Goal: Task Accomplishment & Management: Manage account settings

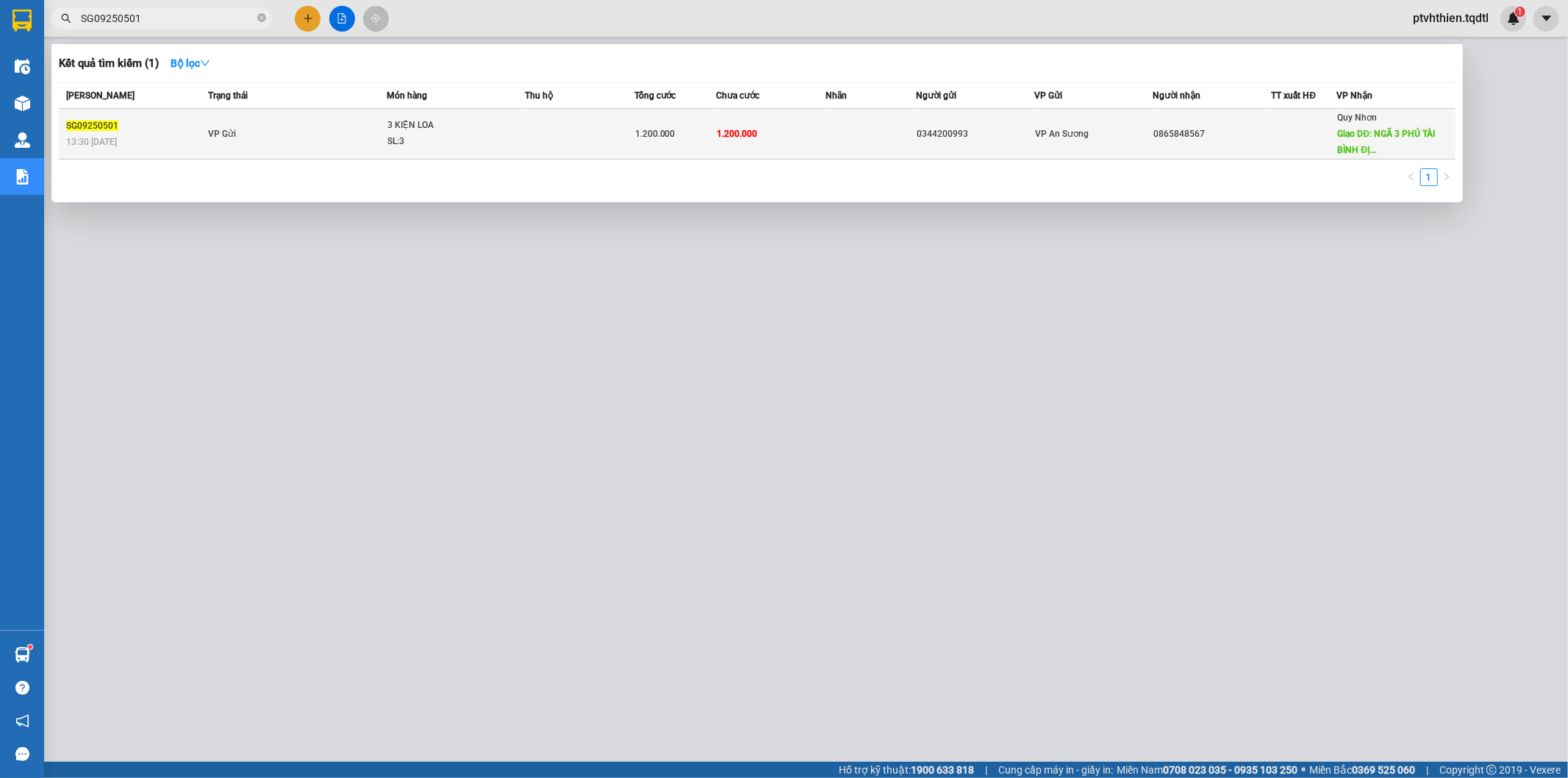
type input "SG09250501"
click at [321, 134] on td "VP Gửi" at bounding box center [295, 134] width 182 height 50
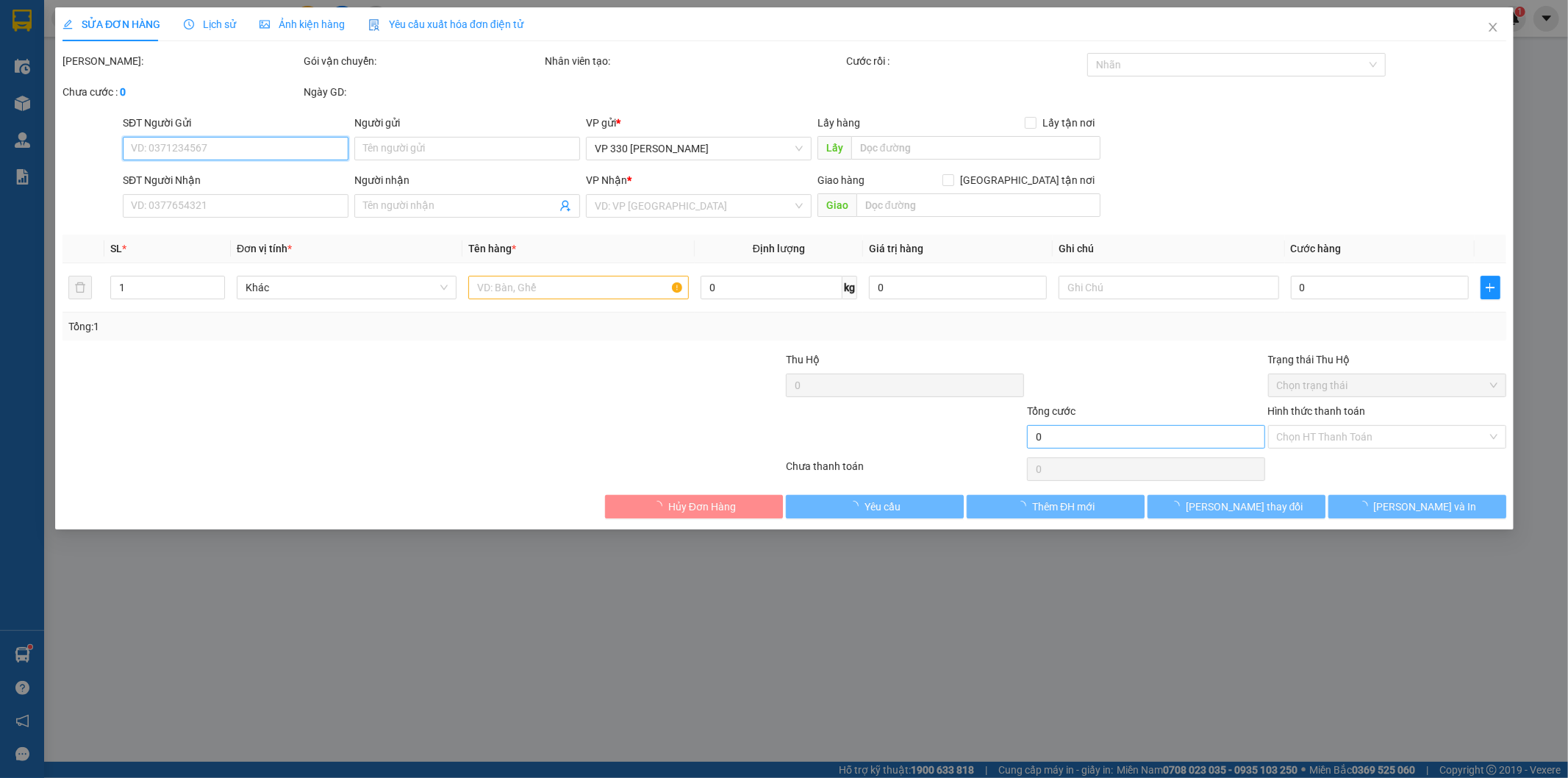
type input "0344200993"
type input "0865848567"
type input "NGÃ 3 PHÚ TÀI BÌNH ĐỊNH"
type input "1.200.000"
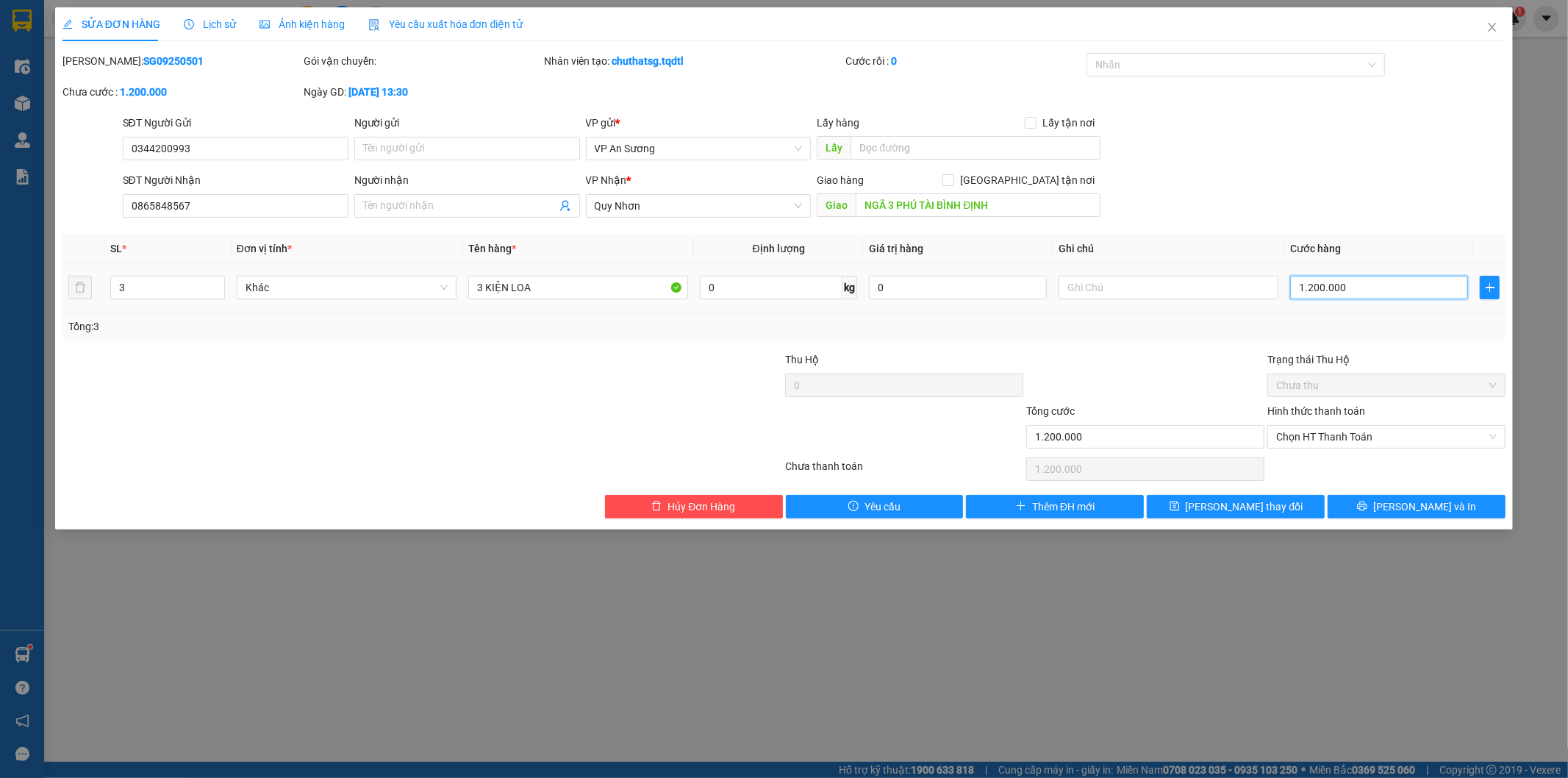
click at [1330, 288] on input "1.200.000" at bounding box center [1379, 287] width 178 height 23
click at [1312, 289] on input "1.200.000" at bounding box center [1379, 287] width 178 height 23
type input "100.000"
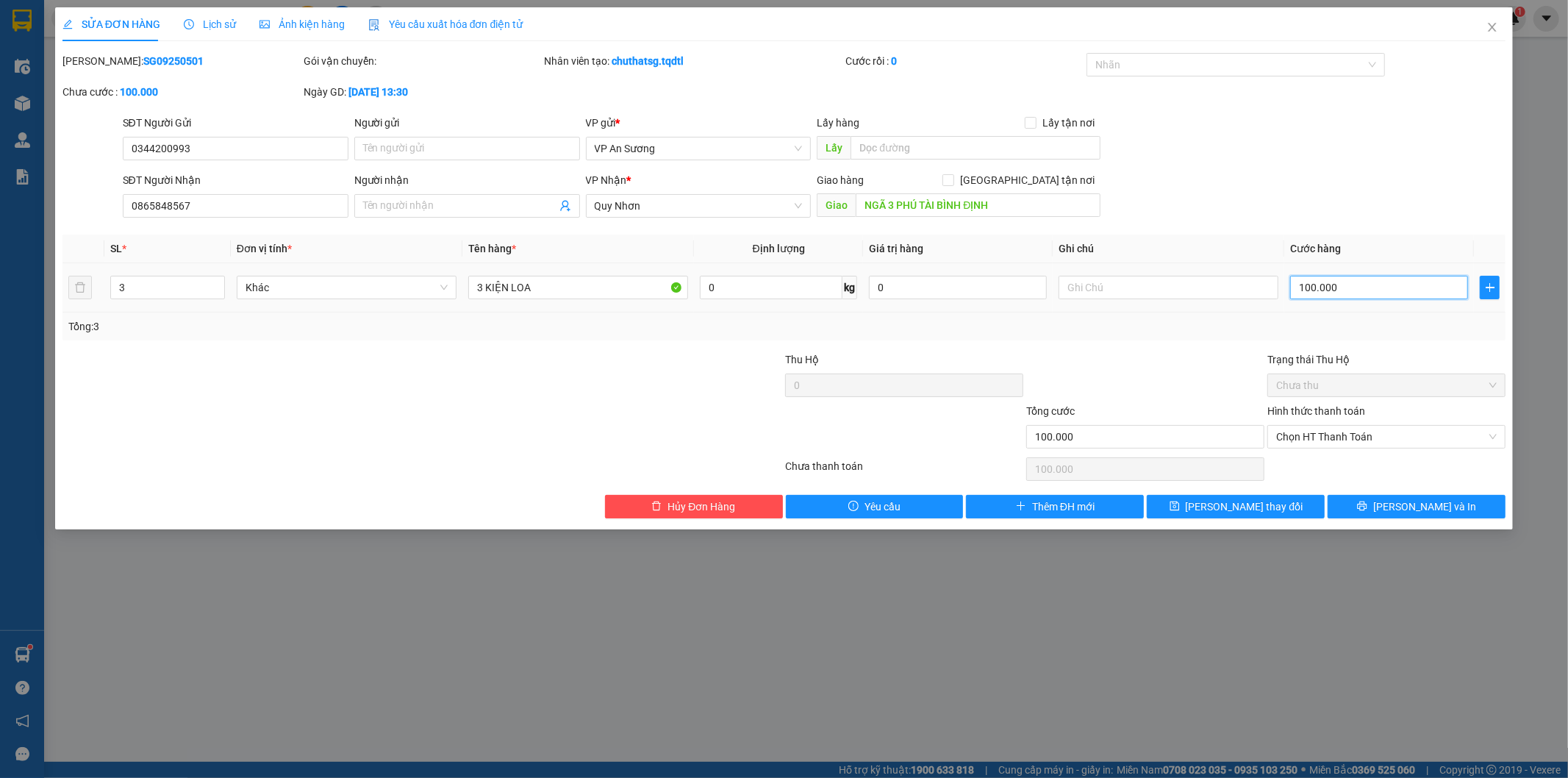
type input "1.000.000"
click at [1231, 510] on span "[PERSON_NAME] thay đổi" at bounding box center [1244, 507] width 118 height 16
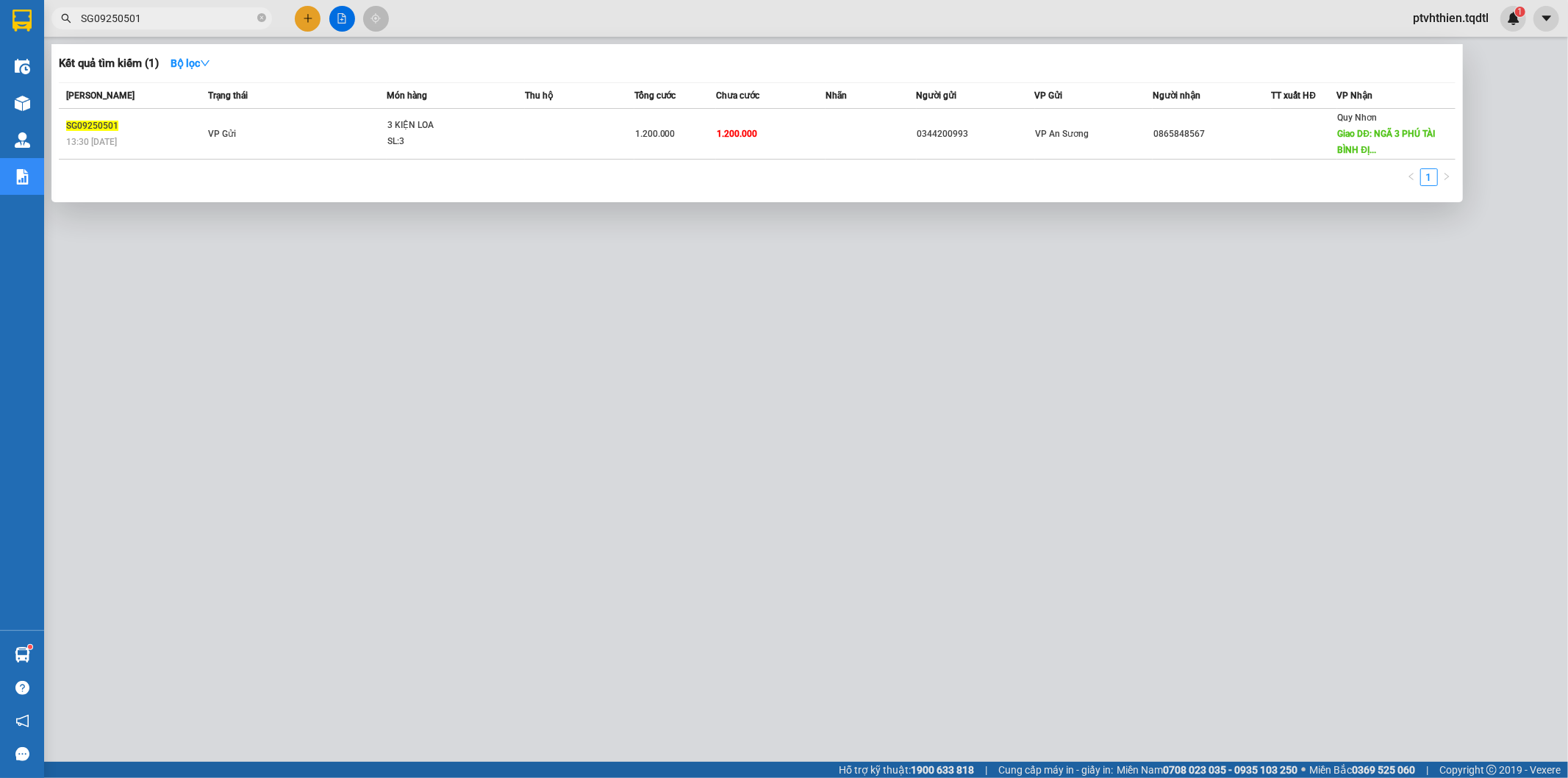
click at [162, 25] on input "SG09250501" at bounding box center [167, 18] width 174 height 16
click at [120, 18] on input "SG09250501" at bounding box center [167, 18] width 174 height 16
drag, startPoint x: 138, startPoint y: 24, endPoint x: 78, endPoint y: 22, distance: 60.0
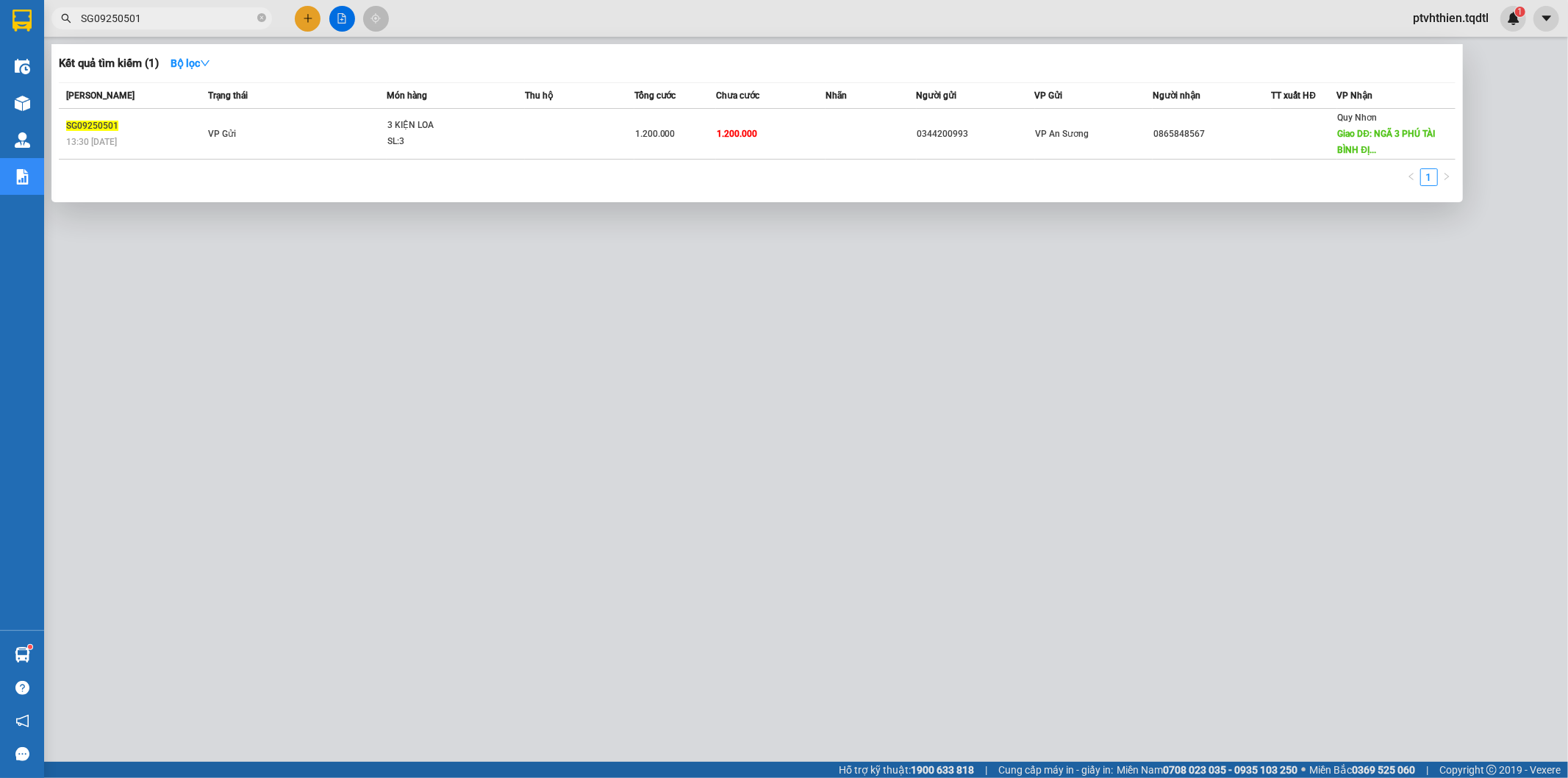
click at [78, 22] on span "SG09250501" at bounding box center [162, 18] width 221 height 22
paste input "QT09251339"
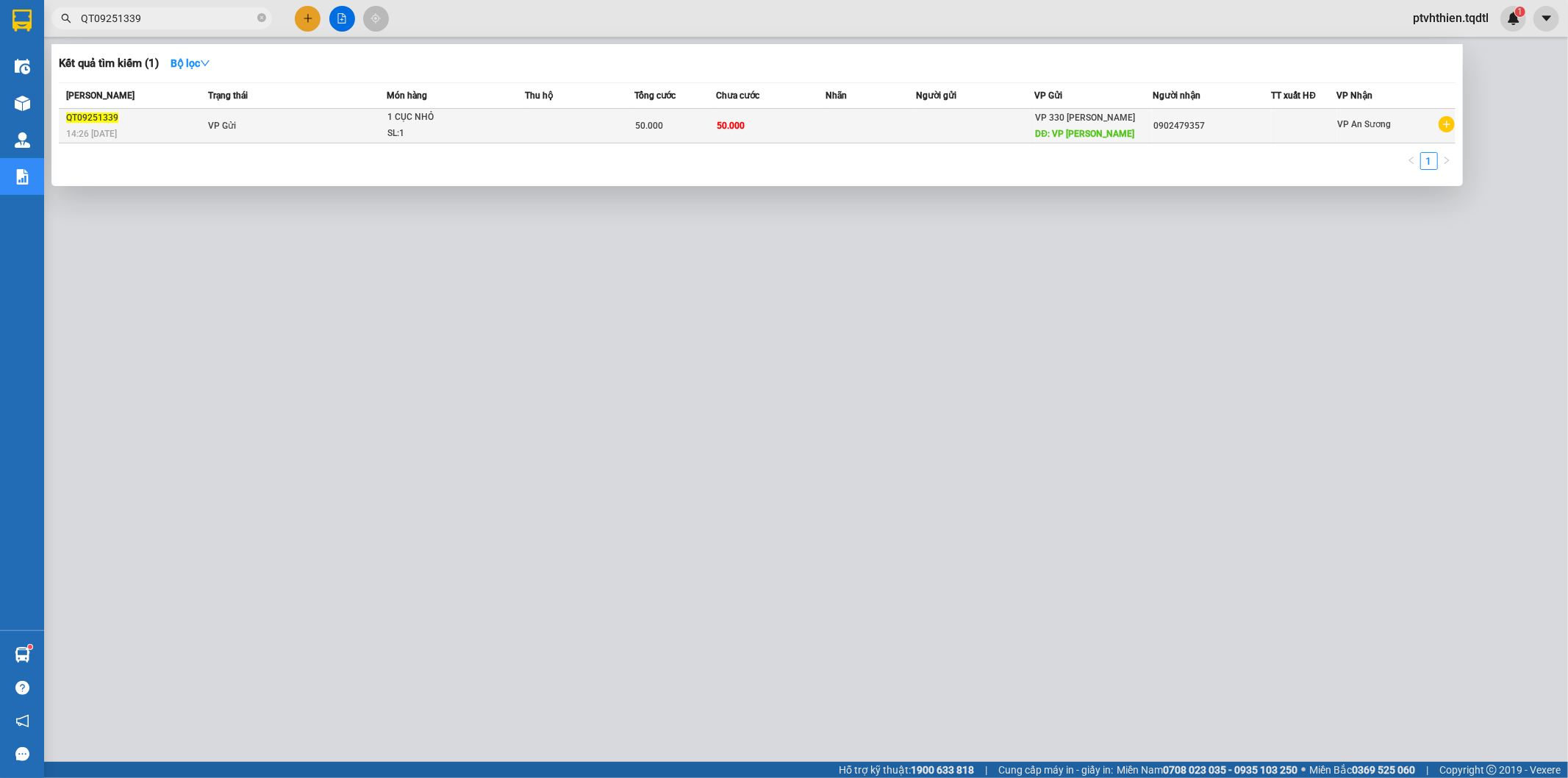
type input "QT09251339"
click at [260, 122] on td "VP Gửi" at bounding box center [295, 126] width 182 height 34
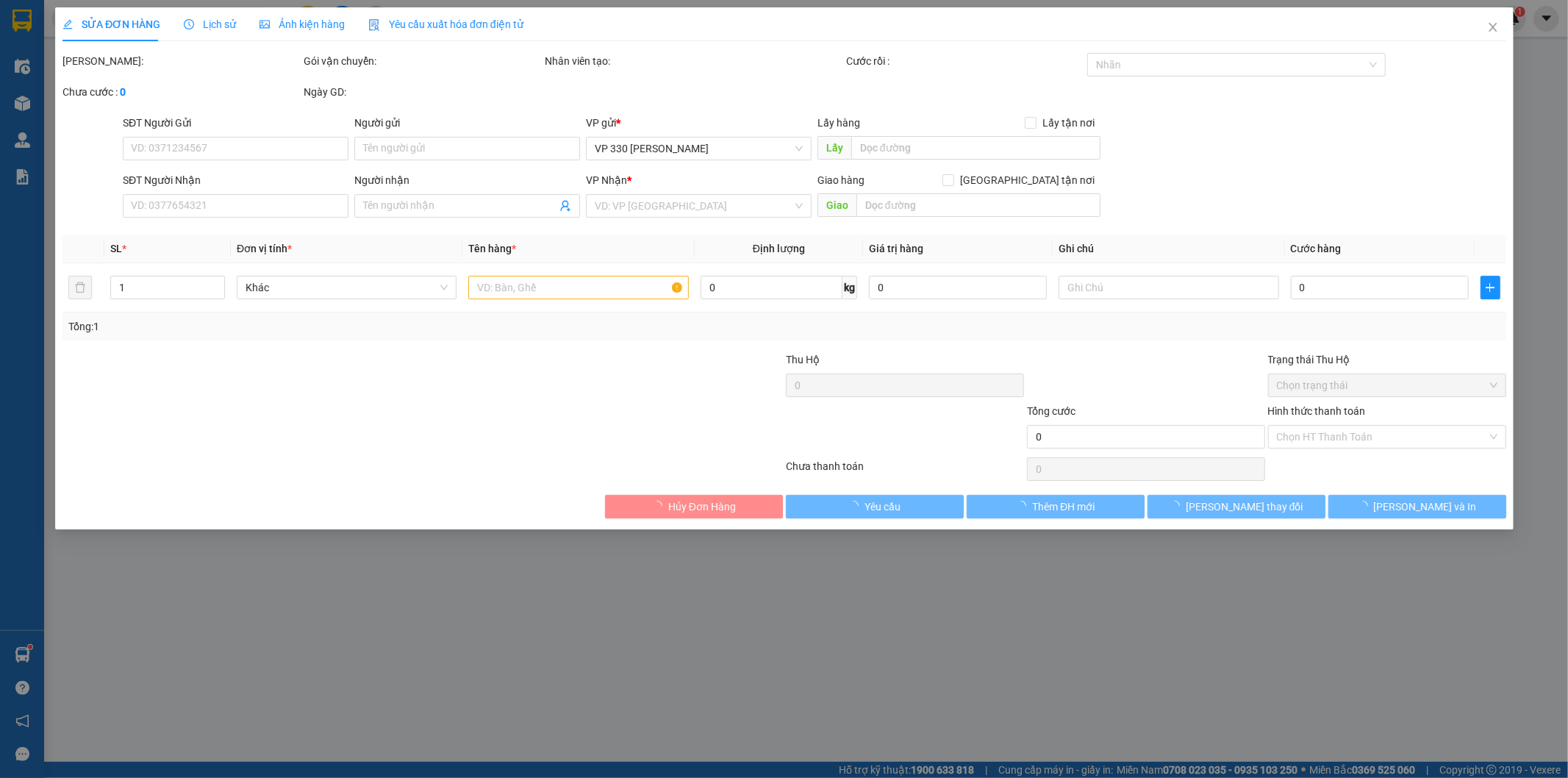
type input "VP [PERSON_NAME]"
type input "0902479357"
type input "50.000"
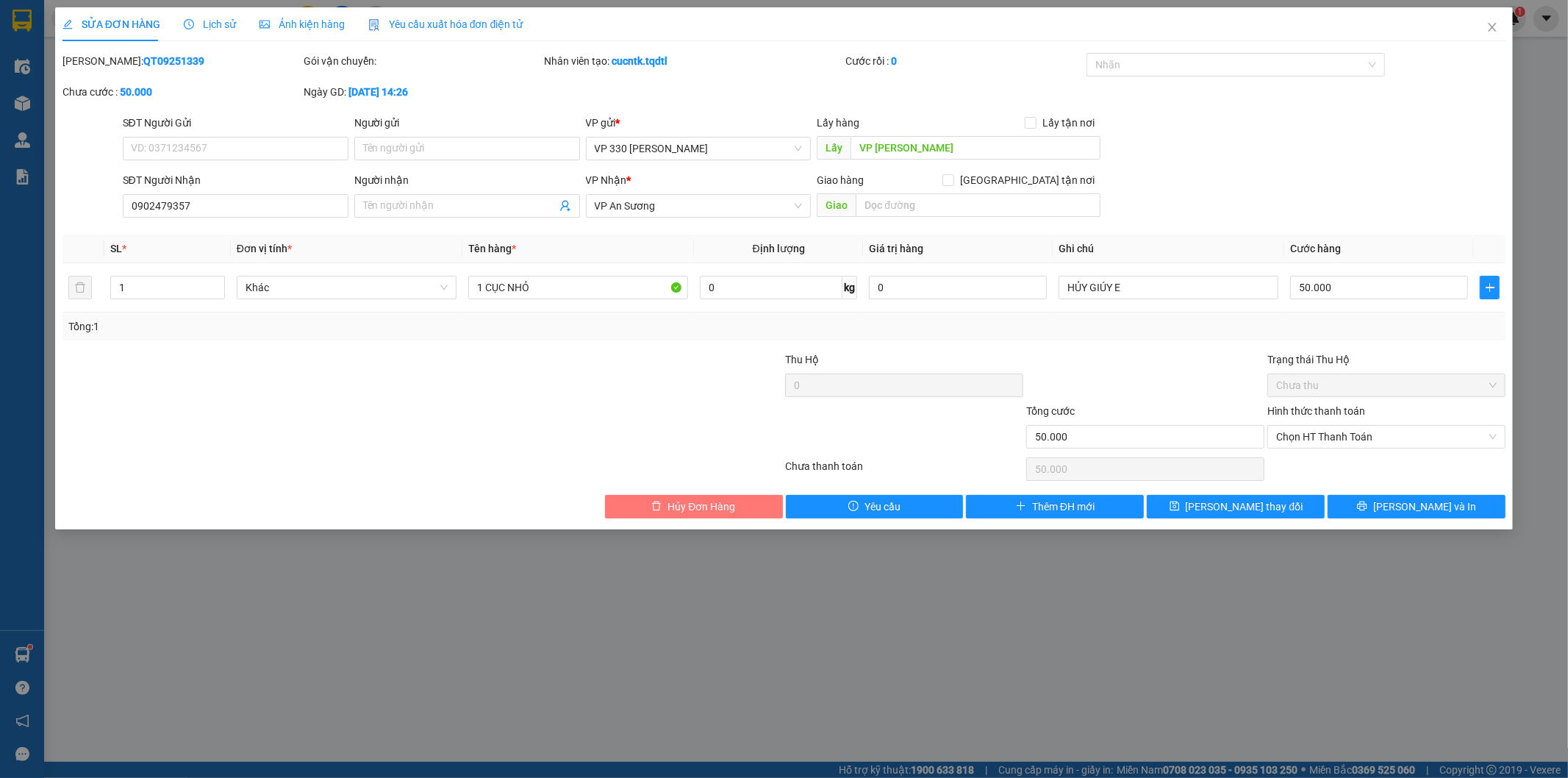
click at [649, 511] on button "Hủy Đơn Hàng" at bounding box center [694, 506] width 178 height 23
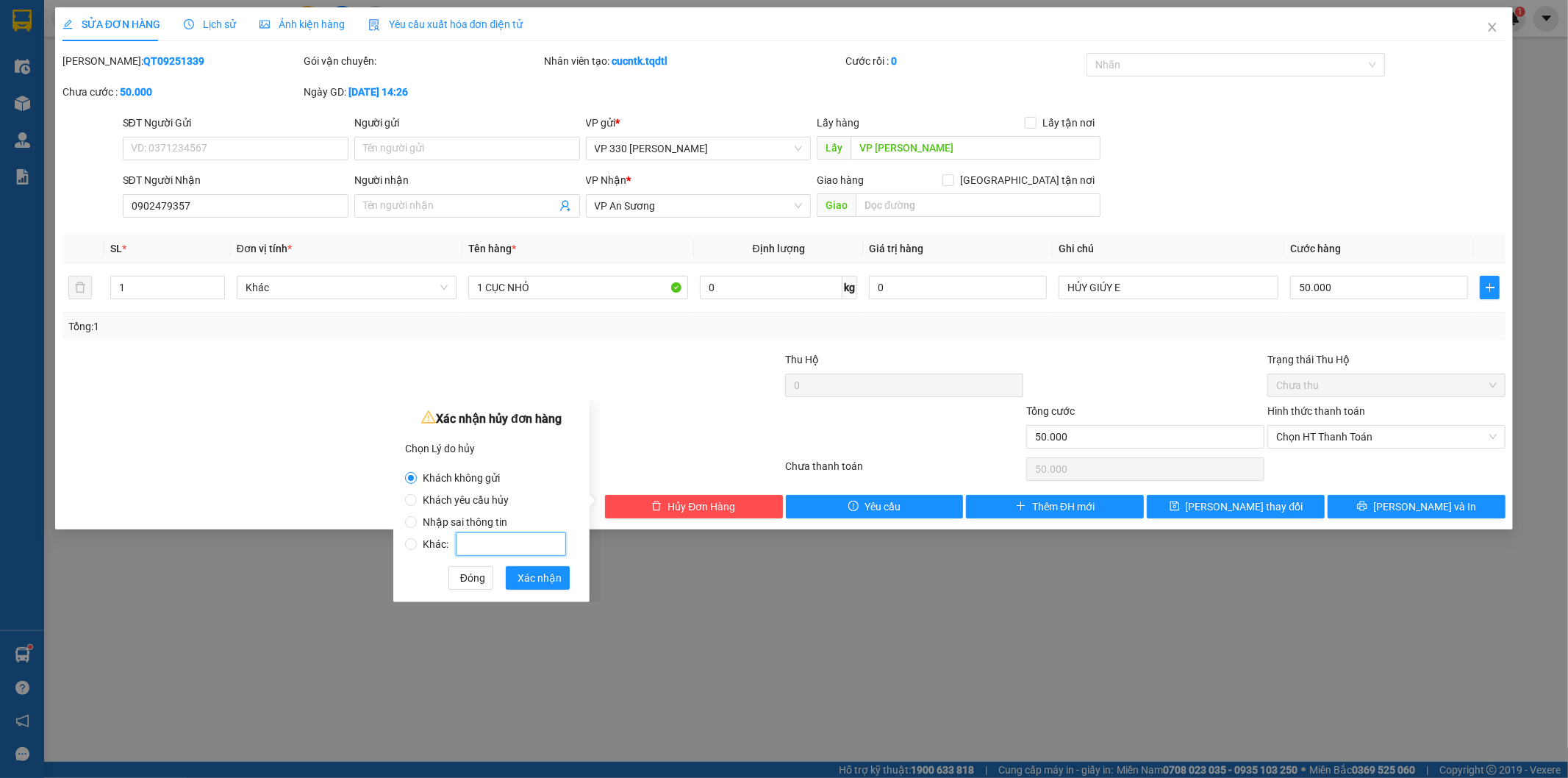
click at [466, 539] on input "Khác:" at bounding box center [511, 543] width 110 height 23
radio input "false"
radio input "true"
type input "VP [PERSON_NAME]"
click at [516, 585] on button "Xác nhận" at bounding box center [538, 578] width 64 height 23
